Goal: Check status: Check status

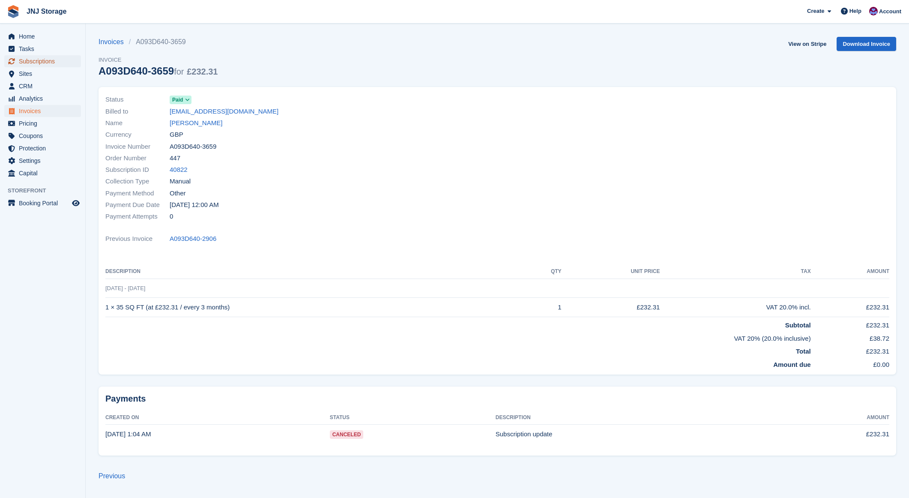
click at [48, 64] on span "Subscriptions" at bounding box center [44, 61] width 51 height 12
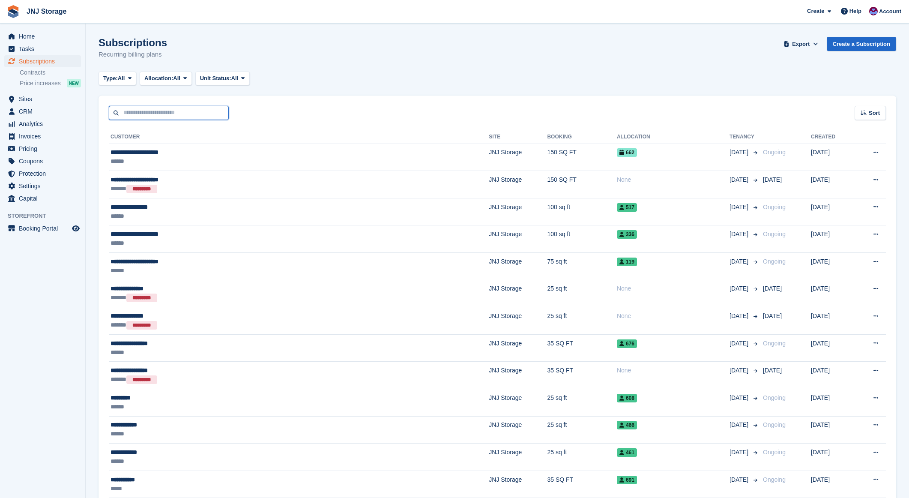
click at [166, 113] on input "text" at bounding box center [169, 113] width 120 height 14
type input "****"
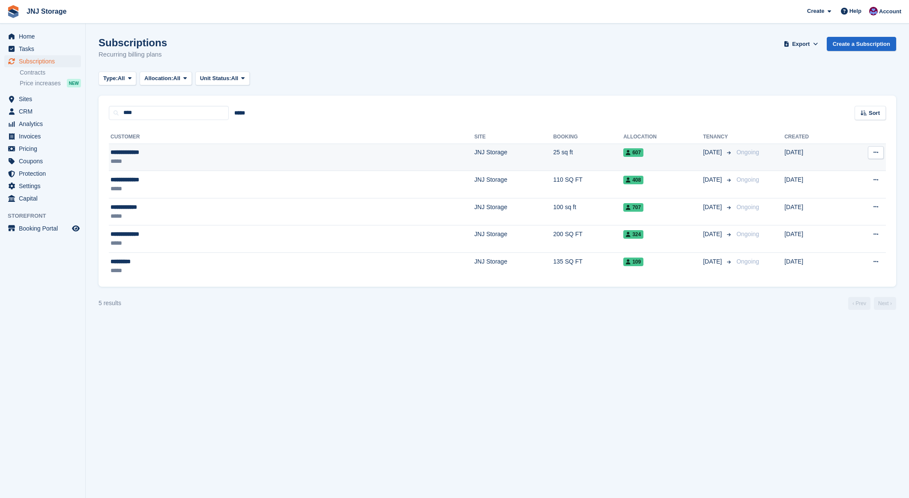
click at [158, 159] on div "*****" at bounding box center [186, 161] width 151 height 9
